Goal: Information Seeking & Learning: Learn about a topic

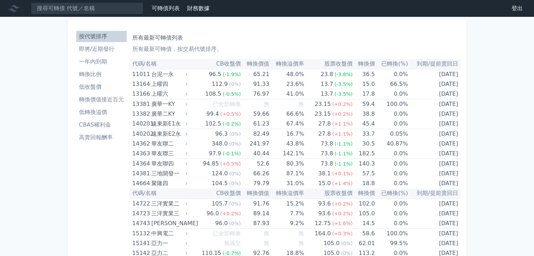
click at [100, 136] on li "高賣回報酬率" at bounding box center [101, 137] width 51 height 8
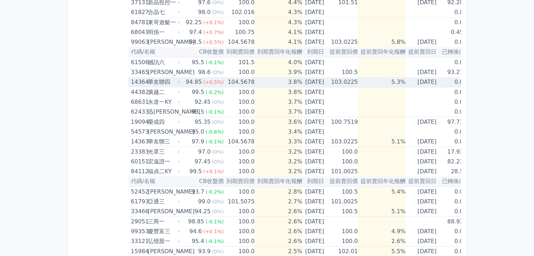
scroll to position [281, 0]
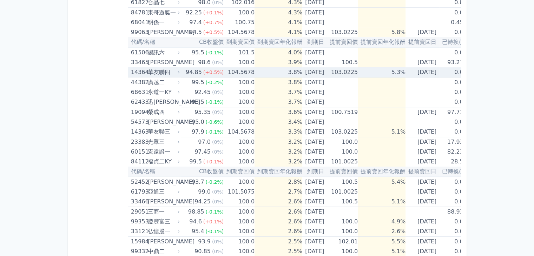
click at [158, 70] on div "華友聯四" at bounding box center [163, 72] width 31 height 10
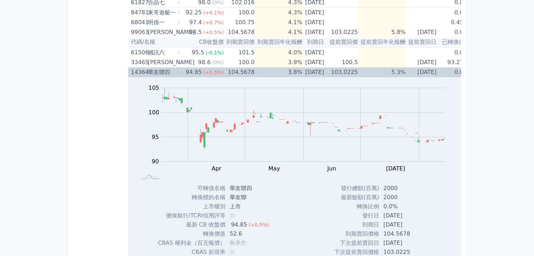
click at [158, 70] on div "華友聯四" at bounding box center [163, 72] width 31 height 10
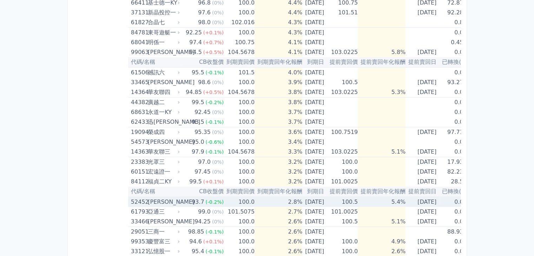
scroll to position [248, 0]
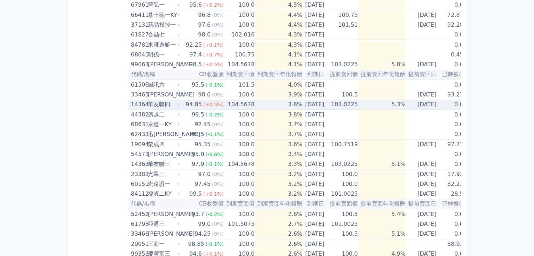
click at [159, 104] on div "華友聯四" at bounding box center [163, 105] width 31 height 10
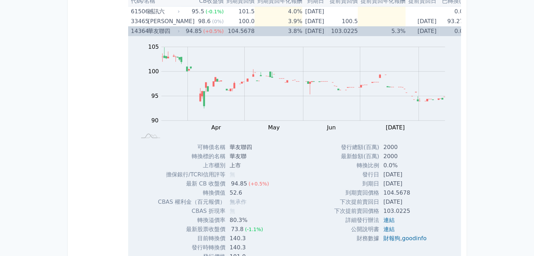
scroll to position [319, 0]
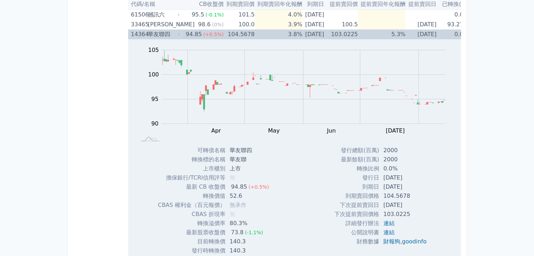
click at [162, 34] on div "華友聯四" at bounding box center [163, 34] width 31 height 10
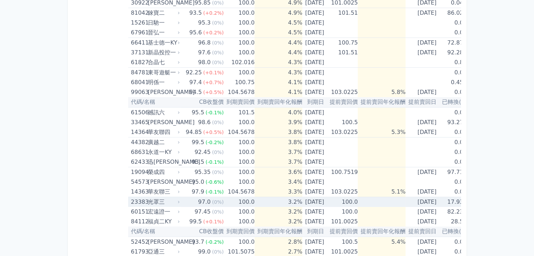
scroll to position [213, 0]
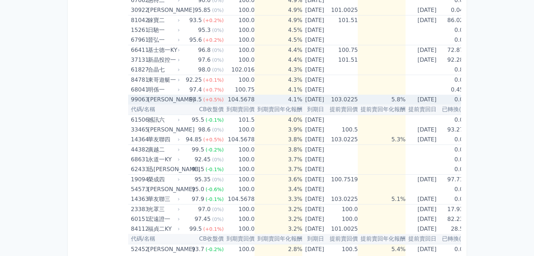
click at [157, 99] on div "[PERSON_NAME]" at bounding box center [163, 100] width 31 height 10
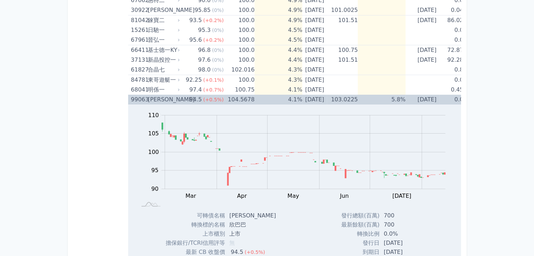
click at [157, 99] on div "[PERSON_NAME]" at bounding box center [163, 100] width 31 height 10
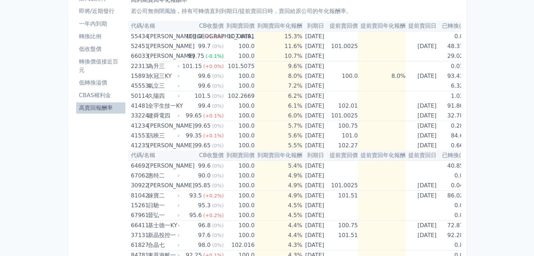
scroll to position [0, 0]
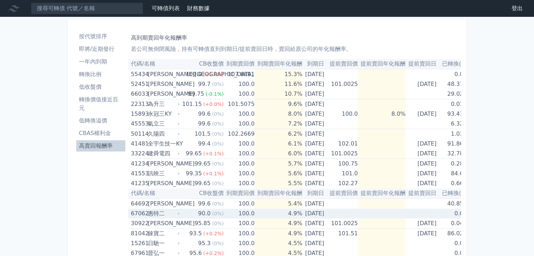
click at [155, 214] on div "惠特二" at bounding box center [163, 214] width 31 height 10
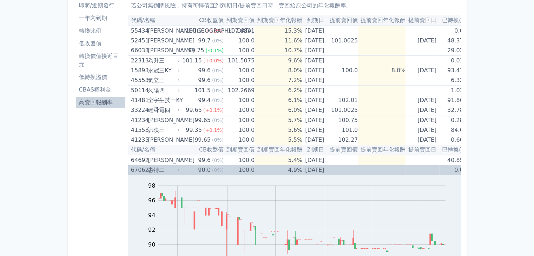
scroll to position [35, 0]
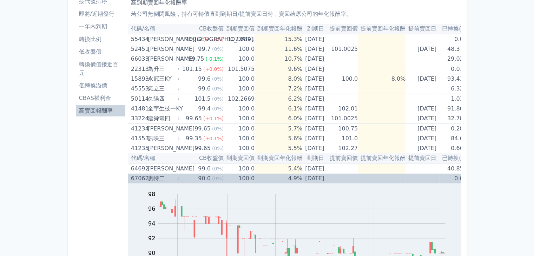
click at [153, 178] on div "惠特二" at bounding box center [163, 179] width 31 height 10
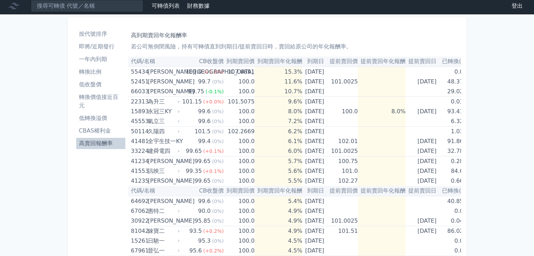
scroll to position [0, 0]
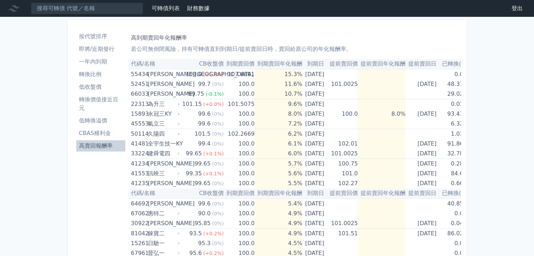
click at [104, 120] on li "低轉換溢價" at bounding box center [100, 120] width 49 height 8
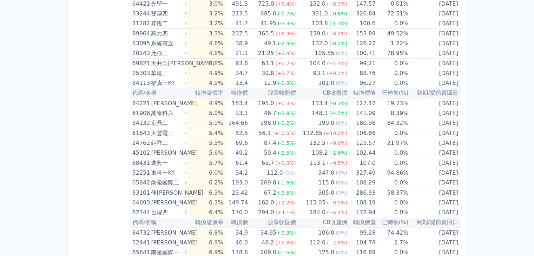
scroll to position [491, 0]
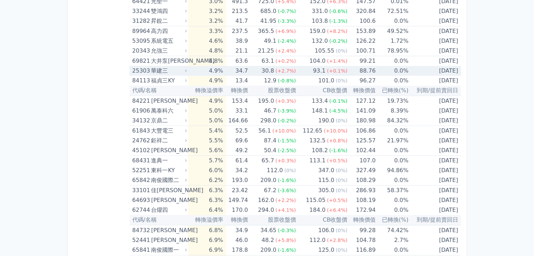
click at [144, 66] on div "25303" at bounding box center [140, 71] width 17 height 10
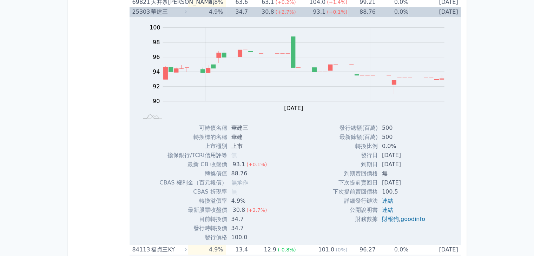
scroll to position [561, 0]
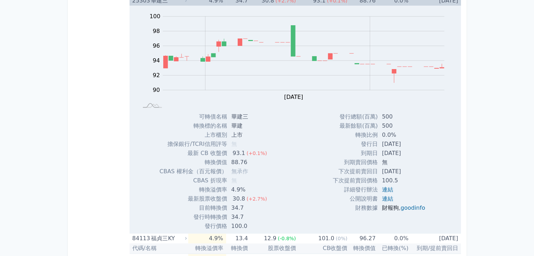
click at [390, 206] on link "財報狗" at bounding box center [390, 208] width 17 height 7
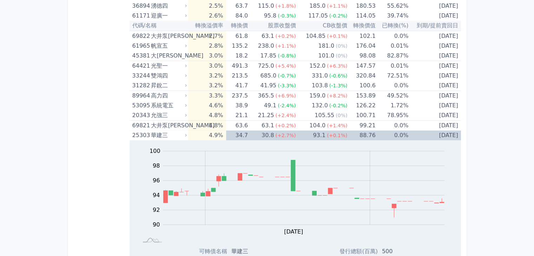
scroll to position [386, 0]
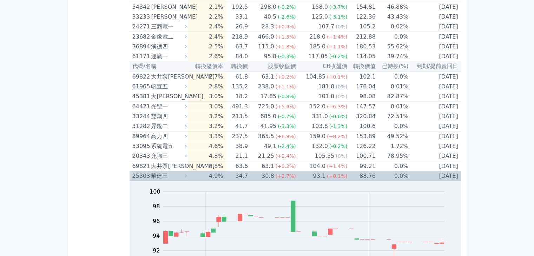
click at [154, 175] on div "華建三" at bounding box center [168, 176] width 34 height 10
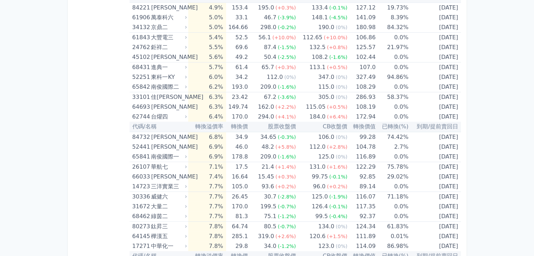
scroll to position [631, 0]
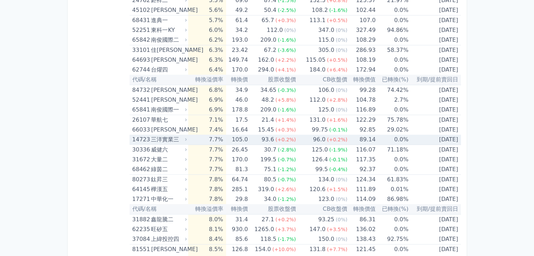
click at [153, 138] on div "三洋實業三" at bounding box center [168, 140] width 34 height 10
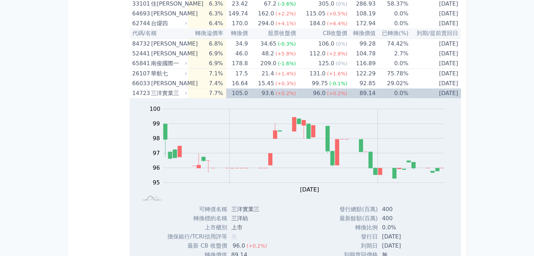
scroll to position [667, 0]
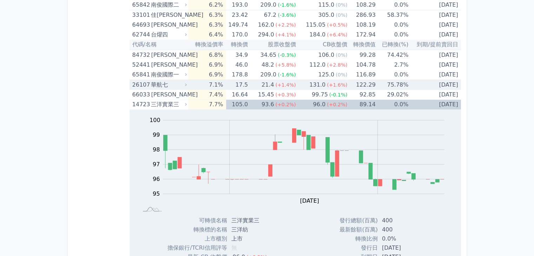
click at [168, 81] on div "華航七" at bounding box center [168, 85] width 34 height 10
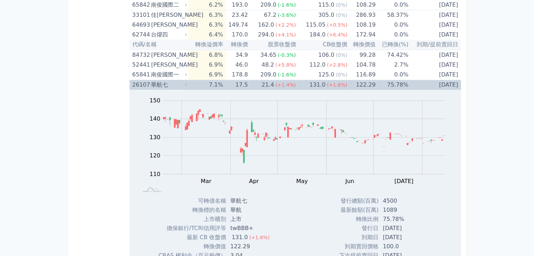
click at [168, 81] on div "華航七" at bounding box center [168, 85] width 34 height 10
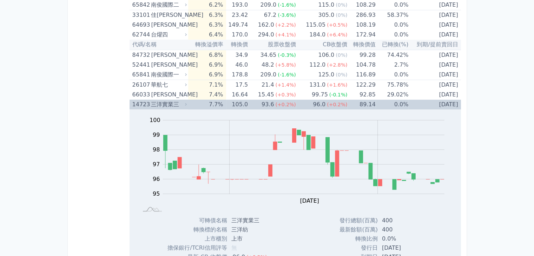
click at [174, 103] on div "三洋實業三" at bounding box center [168, 105] width 34 height 10
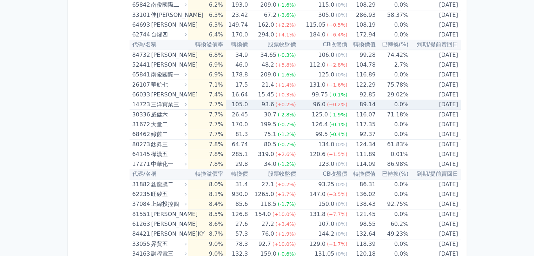
click at [174, 103] on div "三洋實業三" at bounding box center [168, 105] width 34 height 10
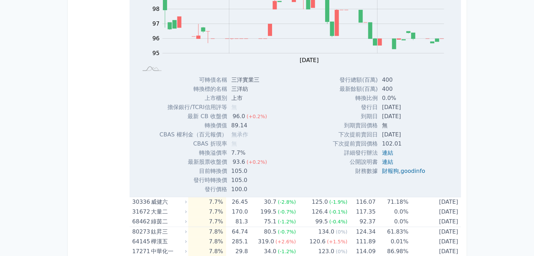
scroll to position [807, 0]
click at [413, 171] on link "goodinfo" at bounding box center [412, 171] width 25 height 7
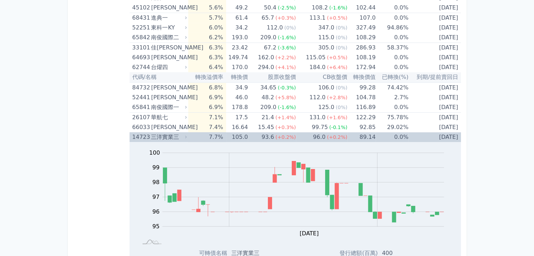
scroll to position [631, 0]
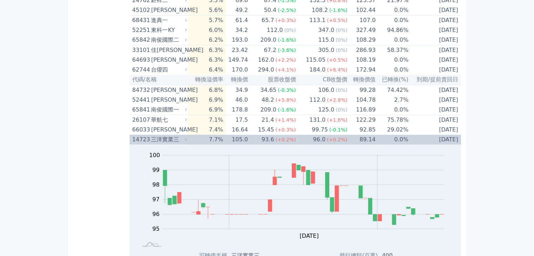
click at [166, 138] on div "三洋實業三" at bounding box center [168, 140] width 34 height 10
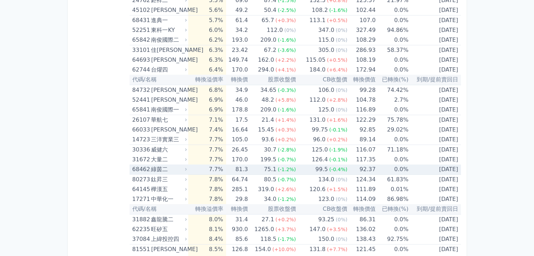
click at [156, 167] on div "綠茵二" at bounding box center [168, 170] width 34 height 10
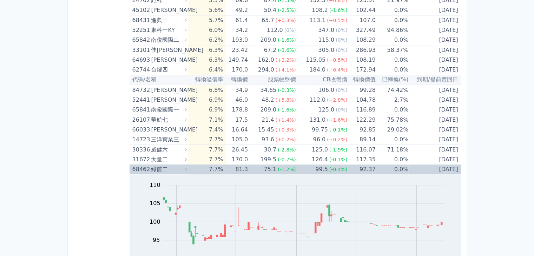
click at [156, 167] on div "綠茵二" at bounding box center [168, 170] width 34 height 10
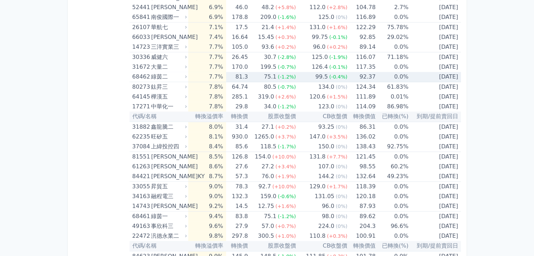
scroll to position [737, 0]
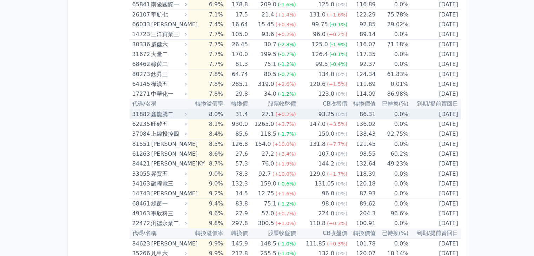
click at [166, 112] on div "鑫龍騰二" at bounding box center [168, 114] width 34 height 10
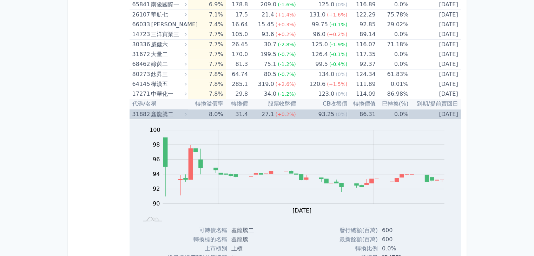
click at [166, 112] on div "鑫龍騰二" at bounding box center [168, 114] width 34 height 10
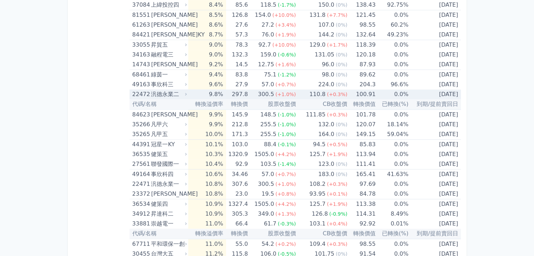
scroll to position [877, 0]
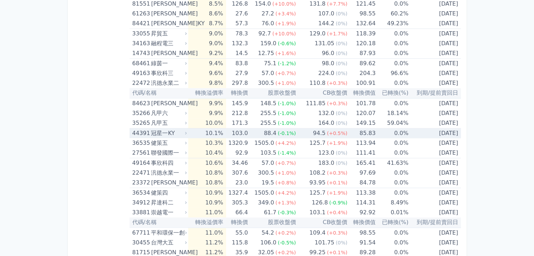
click at [161, 131] on div "冠星一KY" at bounding box center [168, 133] width 34 height 10
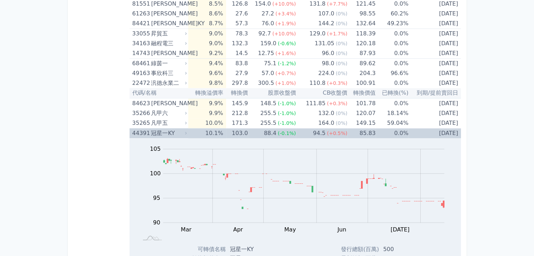
click at [161, 131] on div "冠星一KY" at bounding box center [168, 133] width 34 height 10
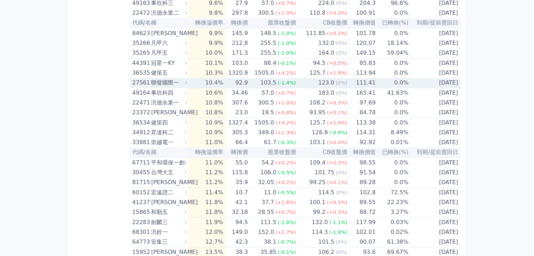
scroll to position [982, 0]
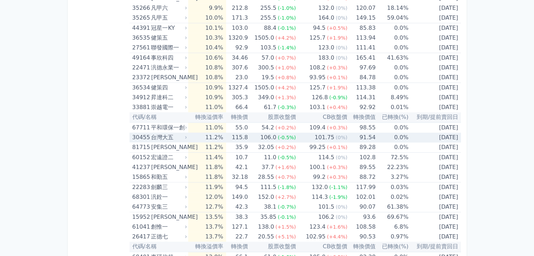
click at [158, 135] on div "台灣大五" at bounding box center [168, 138] width 34 height 10
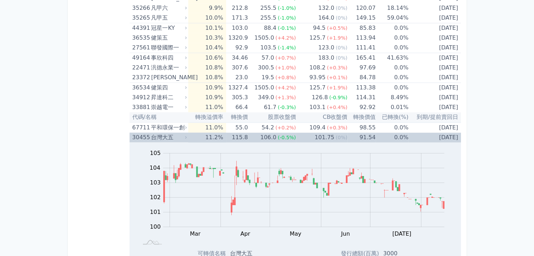
click at [158, 135] on div "台灣大五" at bounding box center [168, 138] width 34 height 10
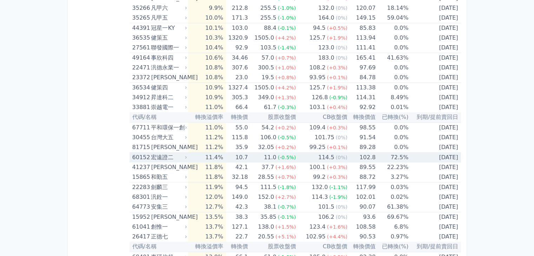
click at [160, 156] on div "宏遠證二" at bounding box center [168, 158] width 34 height 10
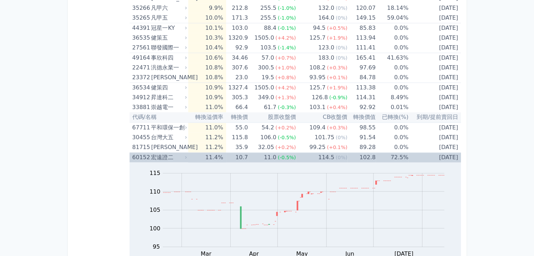
click at [160, 156] on div "宏遠證二" at bounding box center [168, 158] width 34 height 10
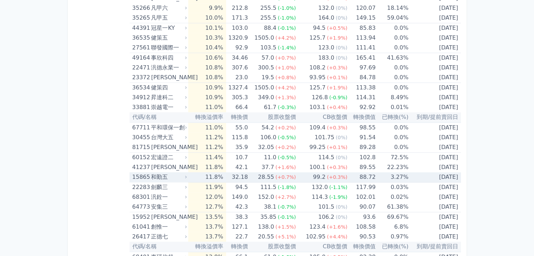
click at [165, 176] on div "和勤五" at bounding box center [168, 177] width 34 height 10
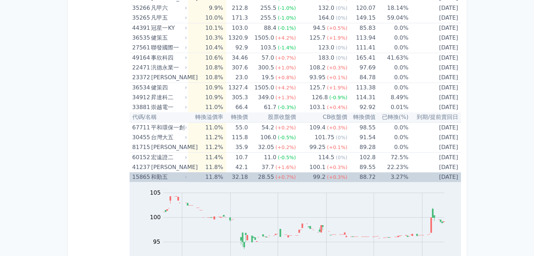
click at [165, 176] on div "和勤五" at bounding box center [168, 177] width 34 height 10
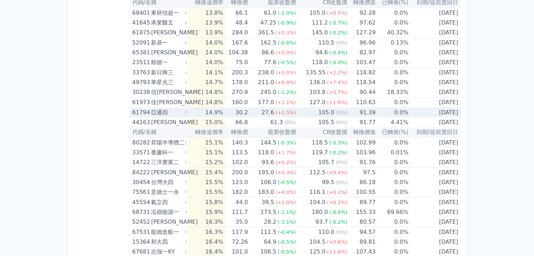
scroll to position [1228, 0]
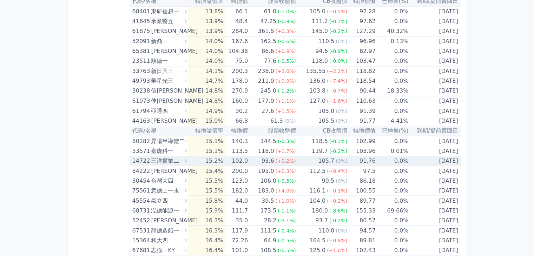
click at [167, 158] on div "三洋實業二" at bounding box center [168, 161] width 34 height 10
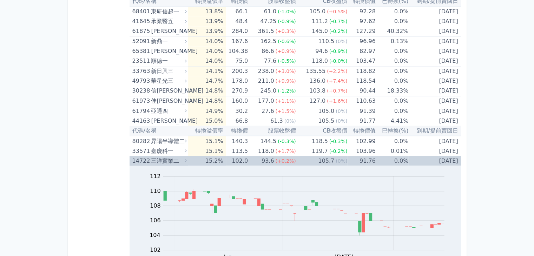
click at [167, 158] on div "三洋實業二" at bounding box center [168, 161] width 34 height 10
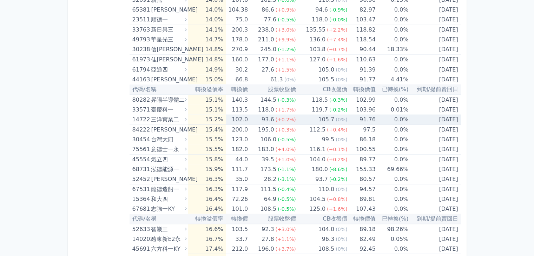
scroll to position [1298, 0]
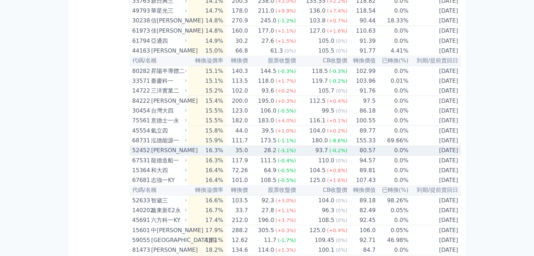
drag, startPoint x: 165, startPoint y: 150, endPoint x: 112, endPoint y: 156, distance: 54.0
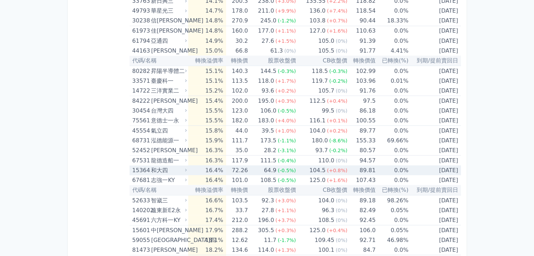
click at [160, 168] on div "和大四" at bounding box center [168, 170] width 34 height 10
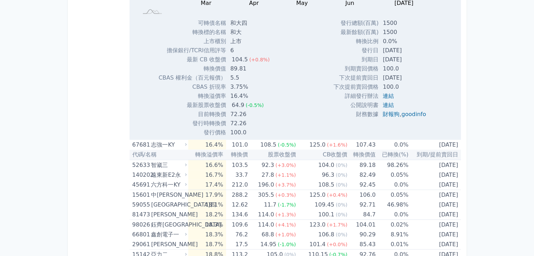
scroll to position [1579, 0]
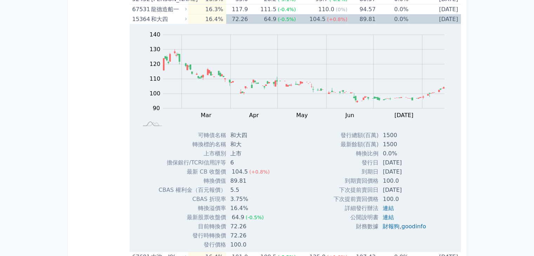
scroll to position [1438, 0]
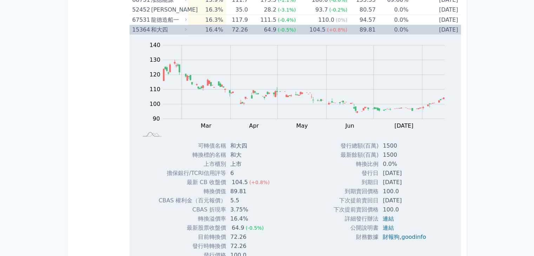
click at [153, 28] on div "和大四" at bounding box center [168, 30] width 34 height 10
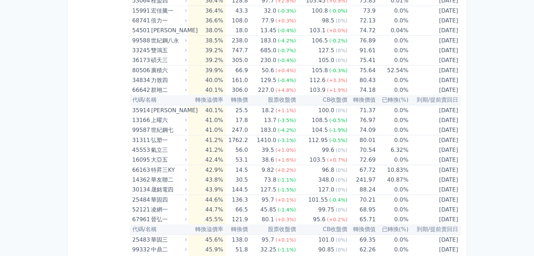
scroll to position [2456, 0]
